Goal: Transaction & Acquisition: Purchase product/service

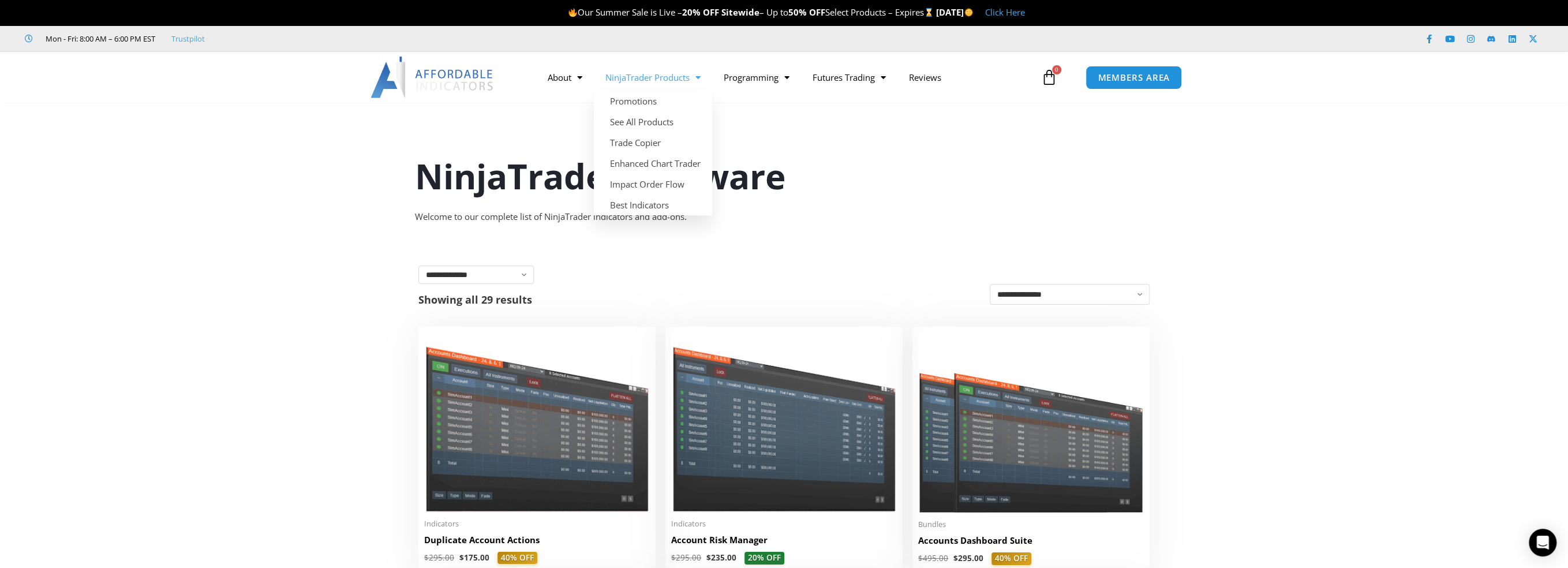
click at [697, 77] on span "Menu" at bounding box center [695, 77] width 11 height 20
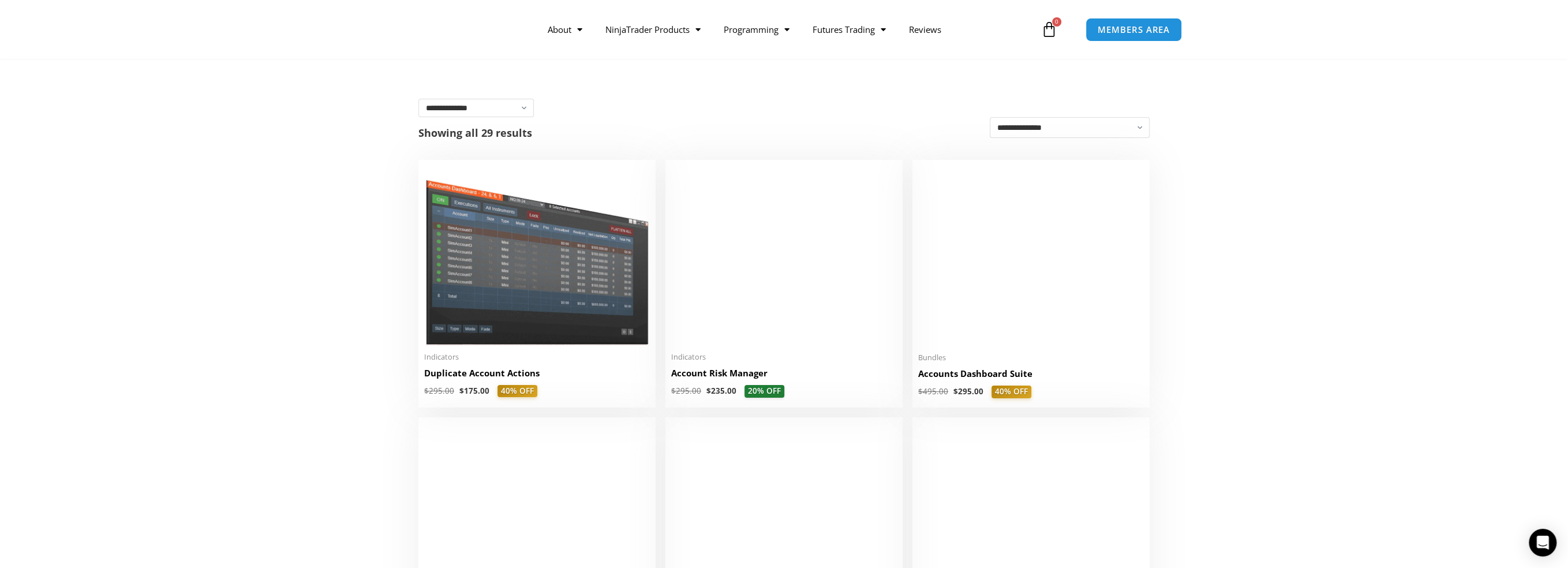
scroll to position [173, 0]
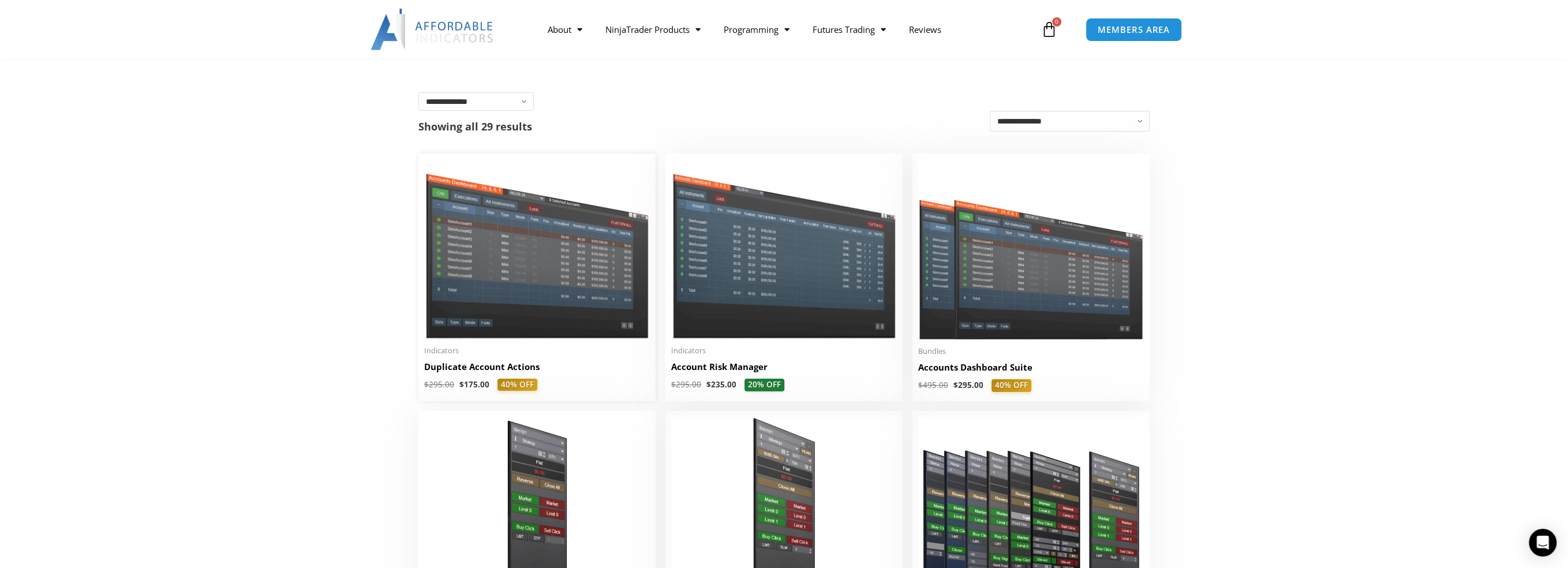
click at [521, 321] on img at bounding box center [537, 249] width 225 height 179
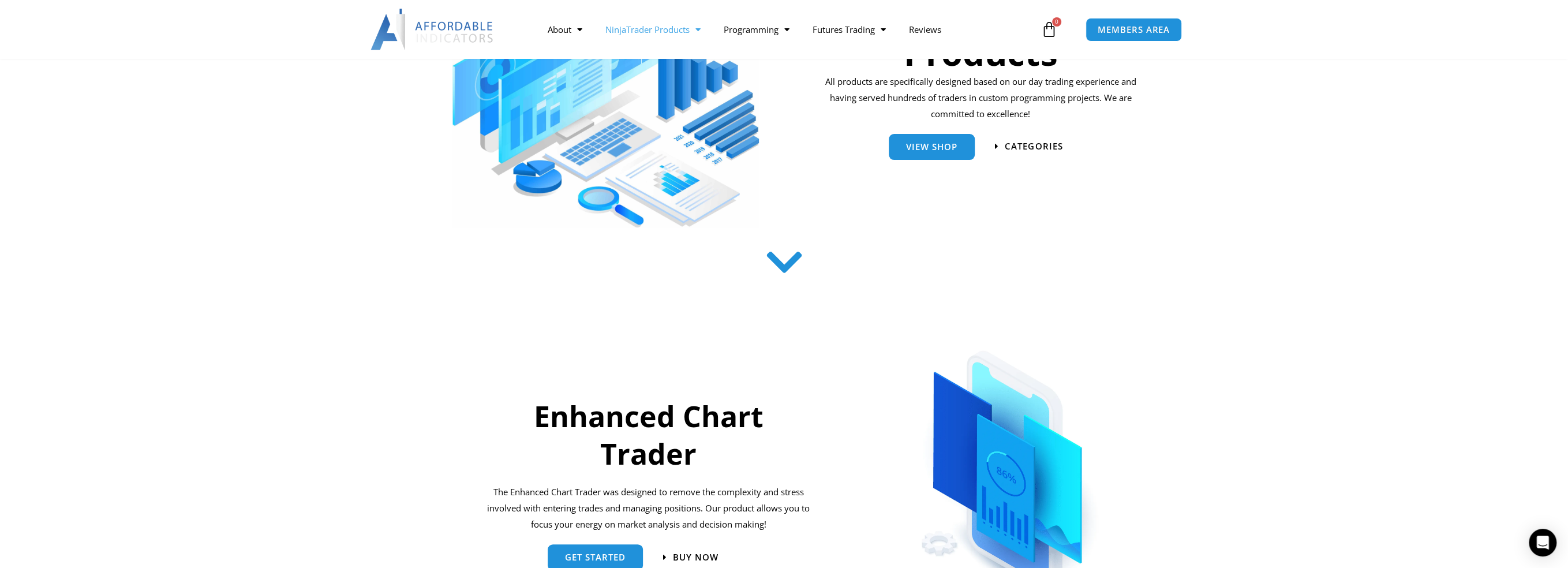
scroll to position [231, 0]
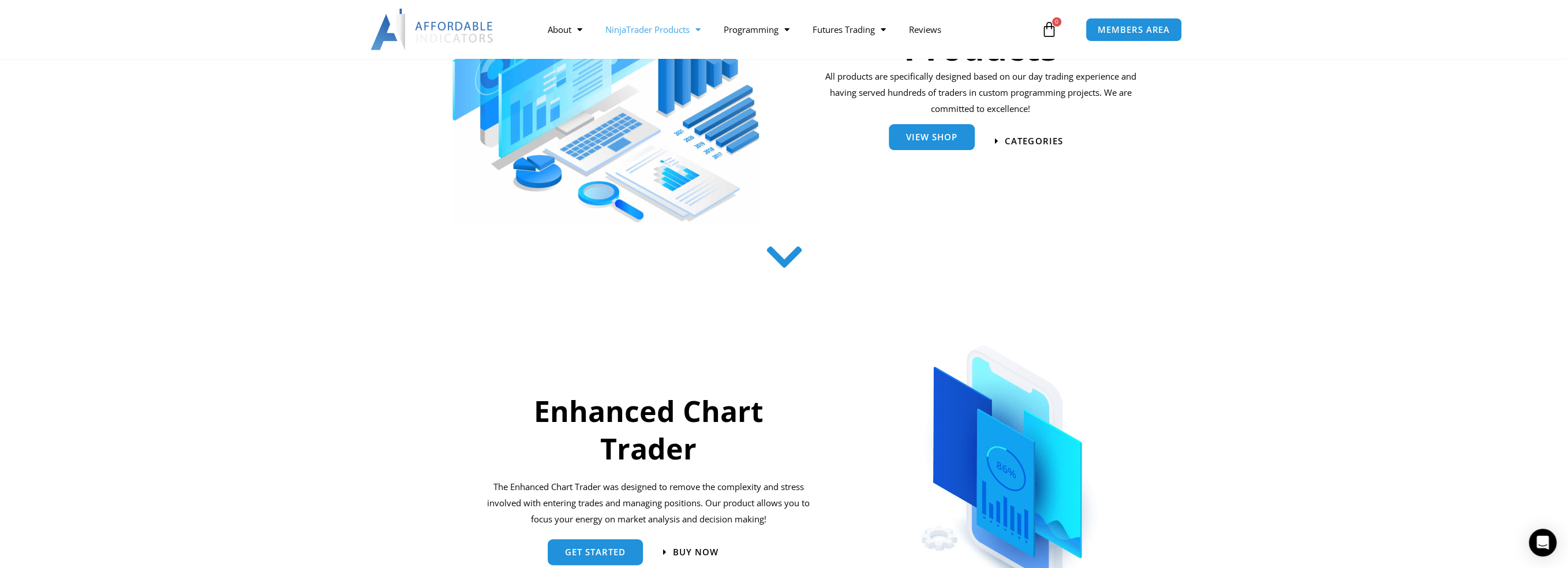
click at [907, 138] on span "View Shop" at bounding box center [931, 137] width 51 height 9
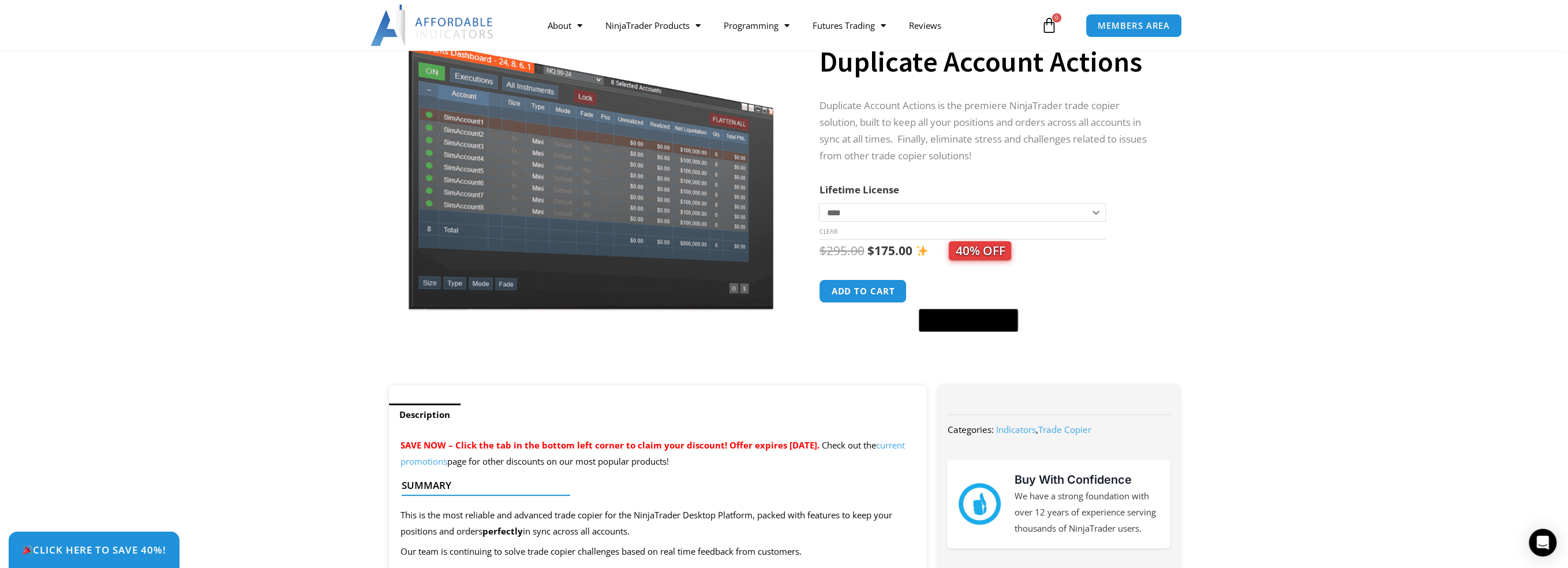
scroll to position [116, 0]
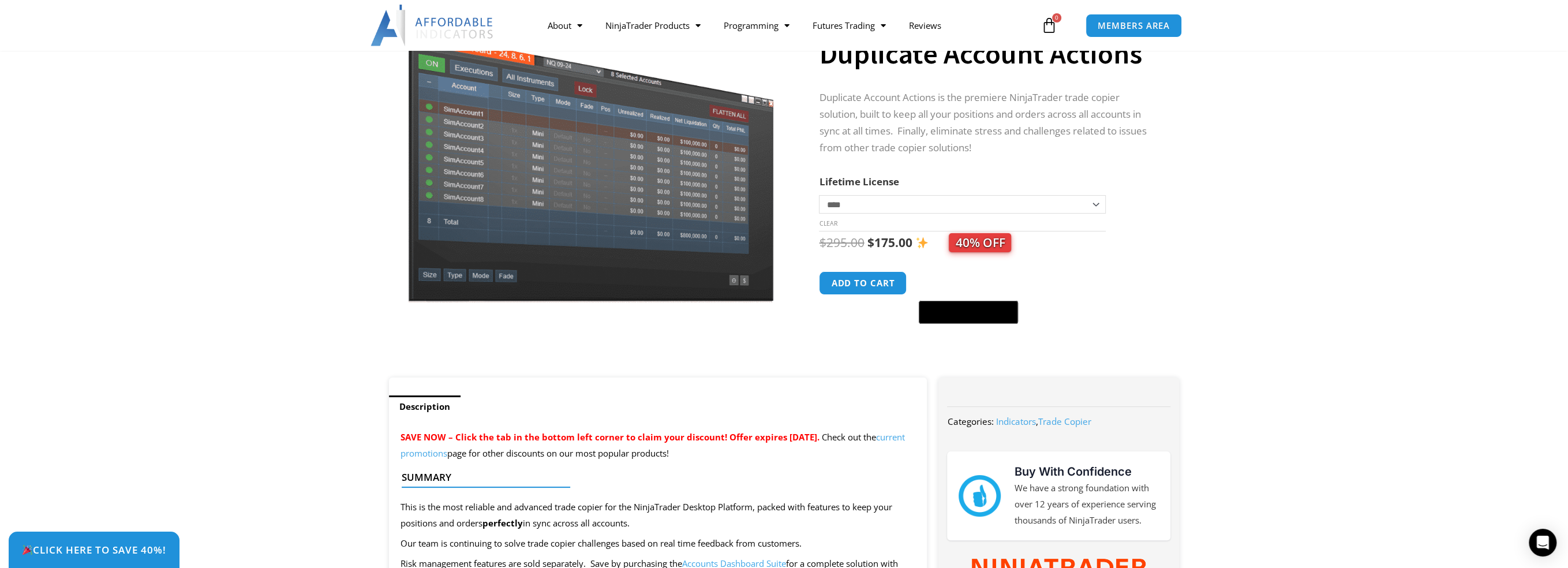
click at [1096, 205] on select "**********" at bounding box center [962, 204] width 286 height 18
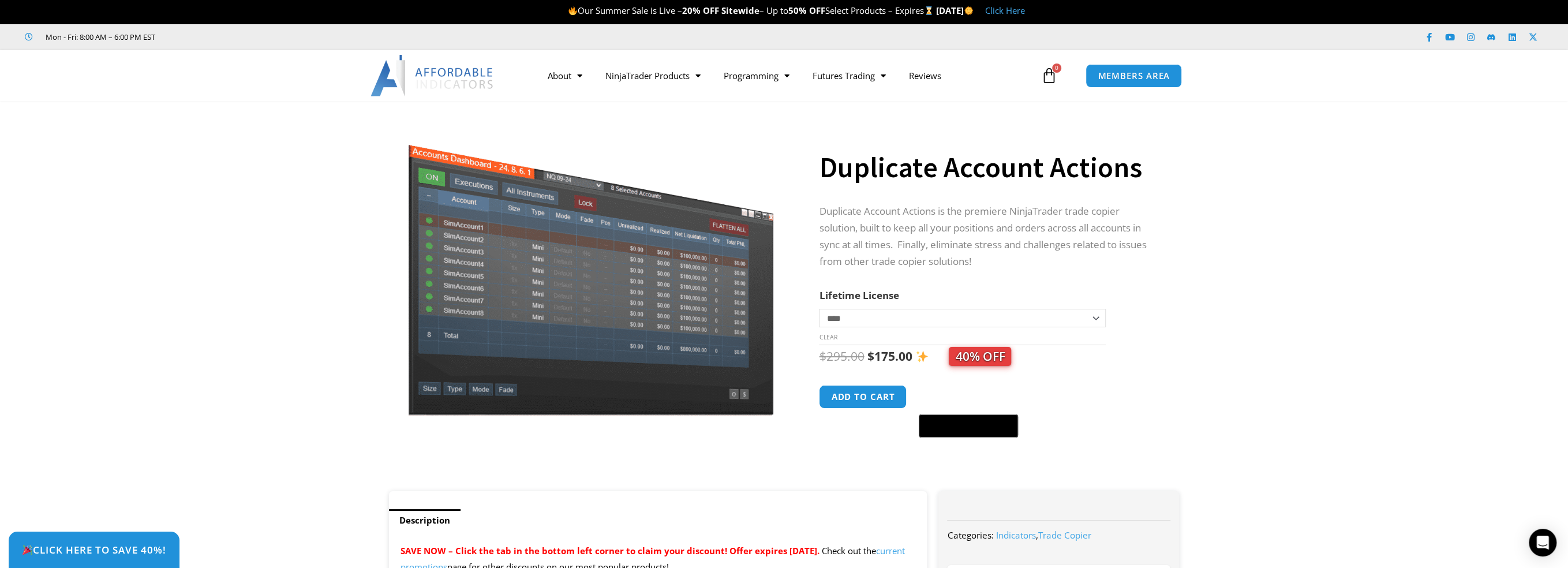
scroll to position [0, 0]
